Goal: Book appointment/travel/reservation

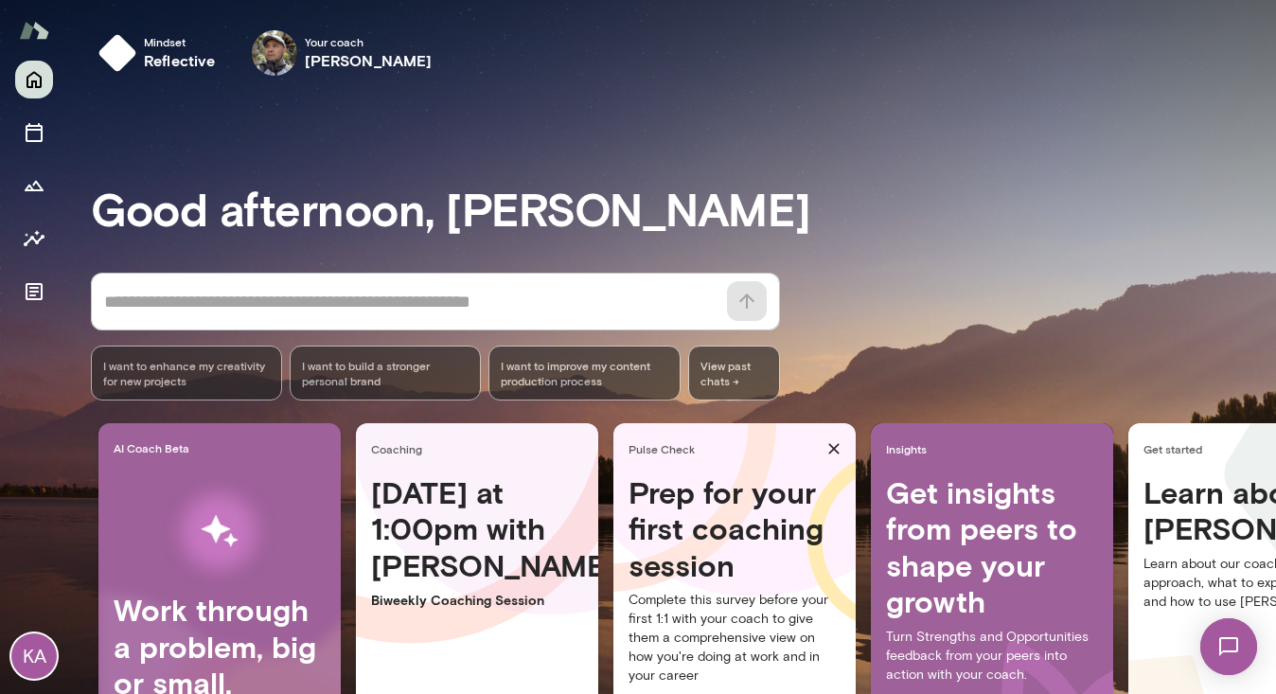
scroll to position [173, 0]
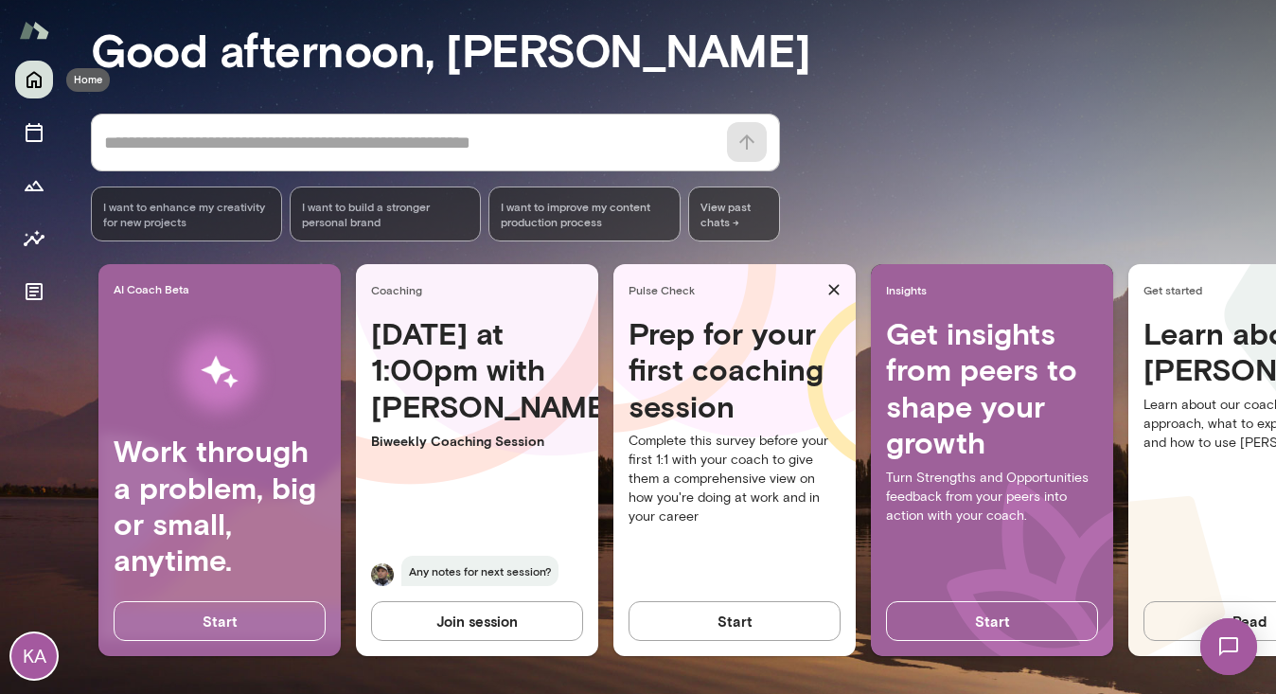
click at [42, 84] on icon "Home" at bounding box center [34, 79] width 23 height 23
click at [33, 130] on icon "Sessions" at bounding box center [34, 132] width 17 height 19
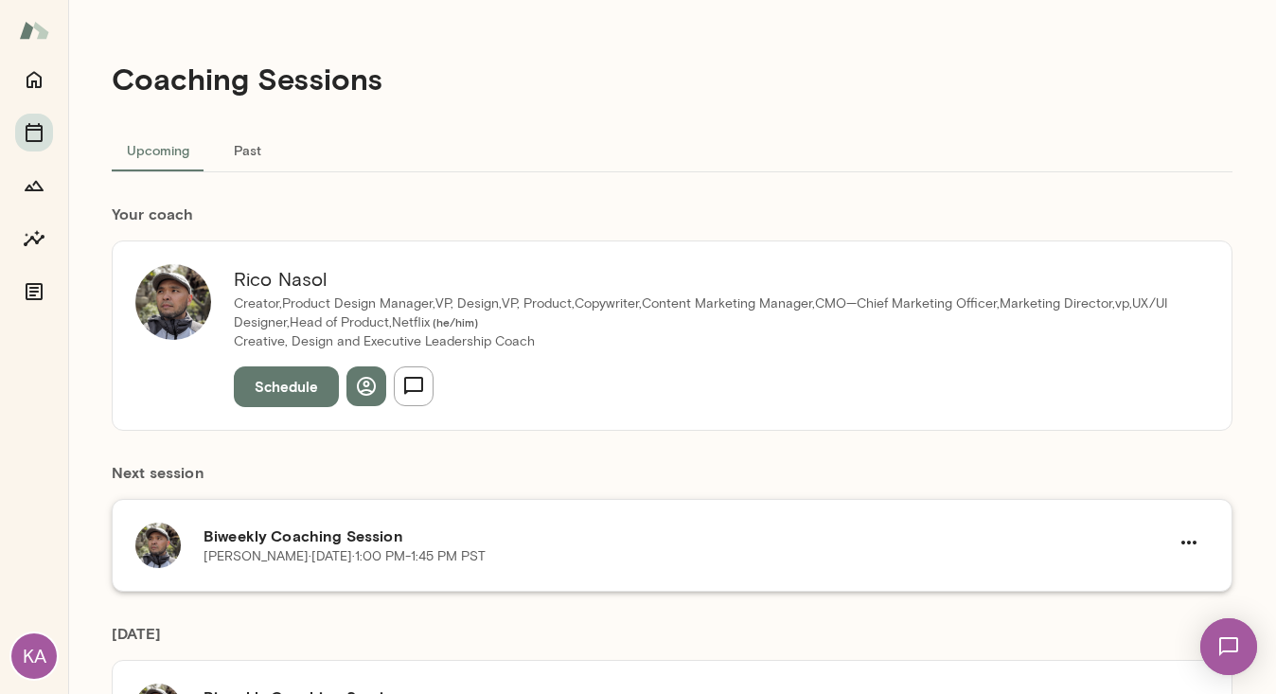
click at [537, 553] on div "[PERSON_NAME][DATE] · 1:00 PM-1:45 PM PST" at bounding box center [687, 556] width 966 height 19
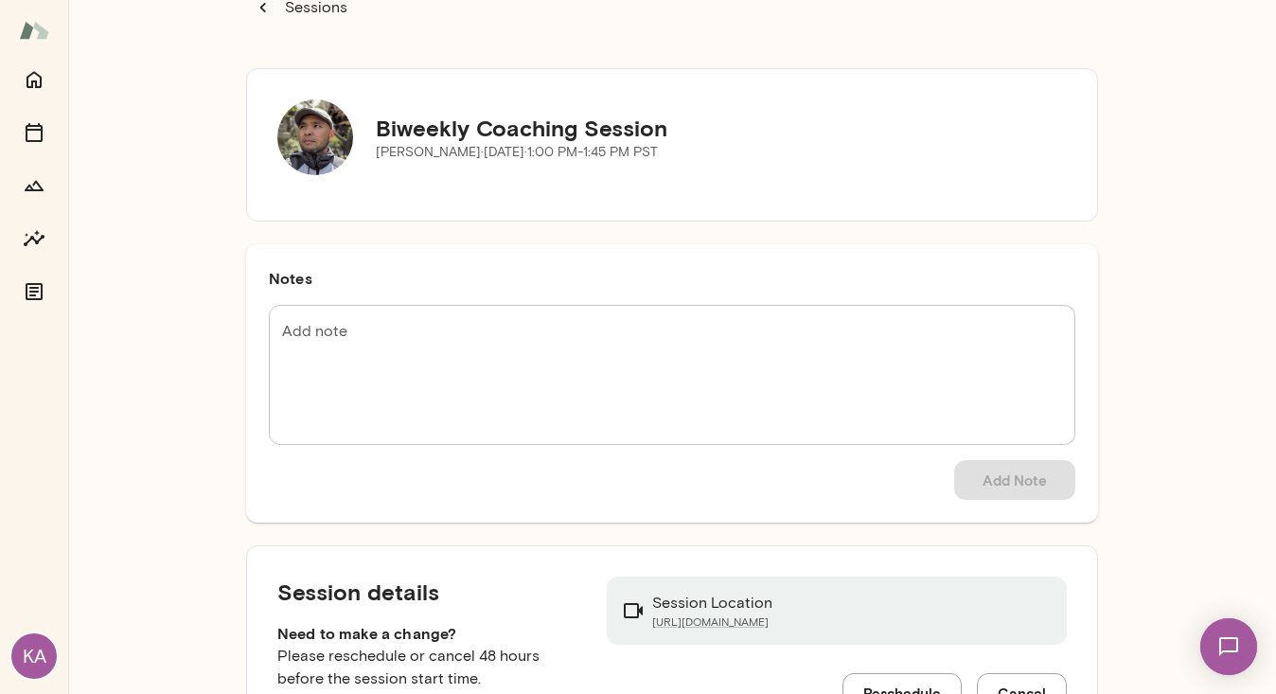
scroll to position [141, 0]
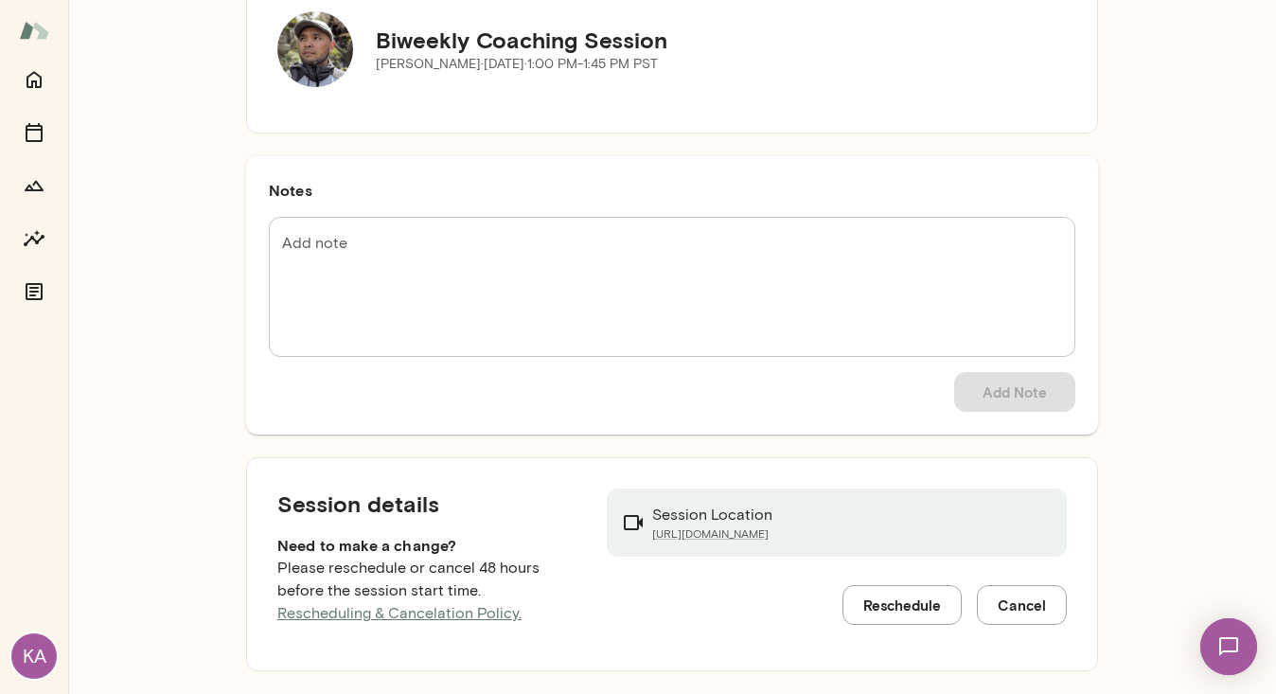
click at [891, 605] on button "Reschedule" at bounding box center [901, 605] width 119 height 40
